Goal: Information Seeking & Learning: Learn about a topic

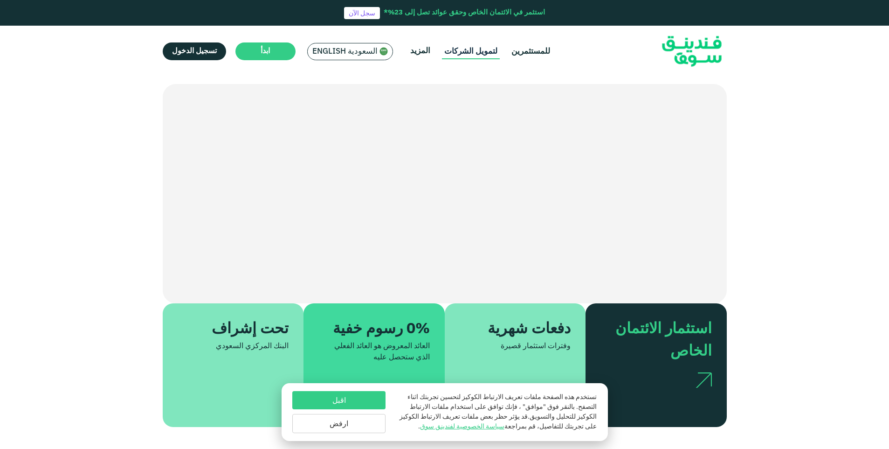
click at [474, 51] on link "لتمويل الشركات" at bounding box center [471, 51] width 58 height 15
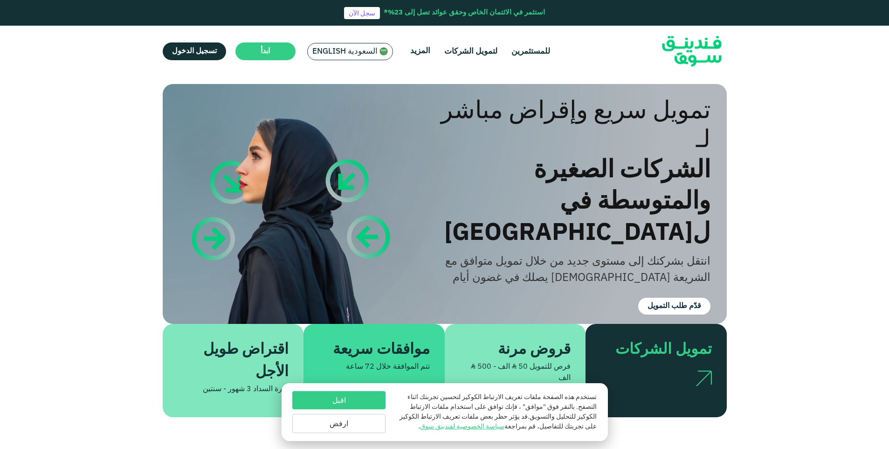
click at [325, 401] on button "اقبل" at bounding box center [338, 400] width 93 height 18
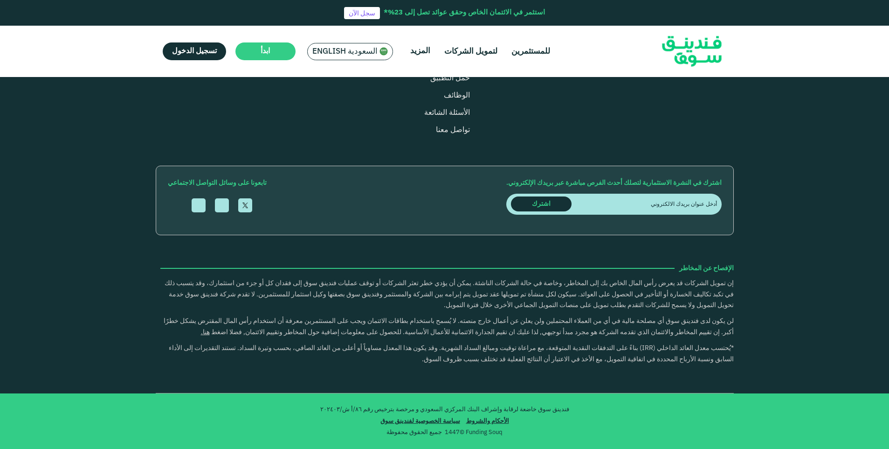
scroll to position [1617, 0]
